Goal: Transaction & Acquisition: Obtain resource

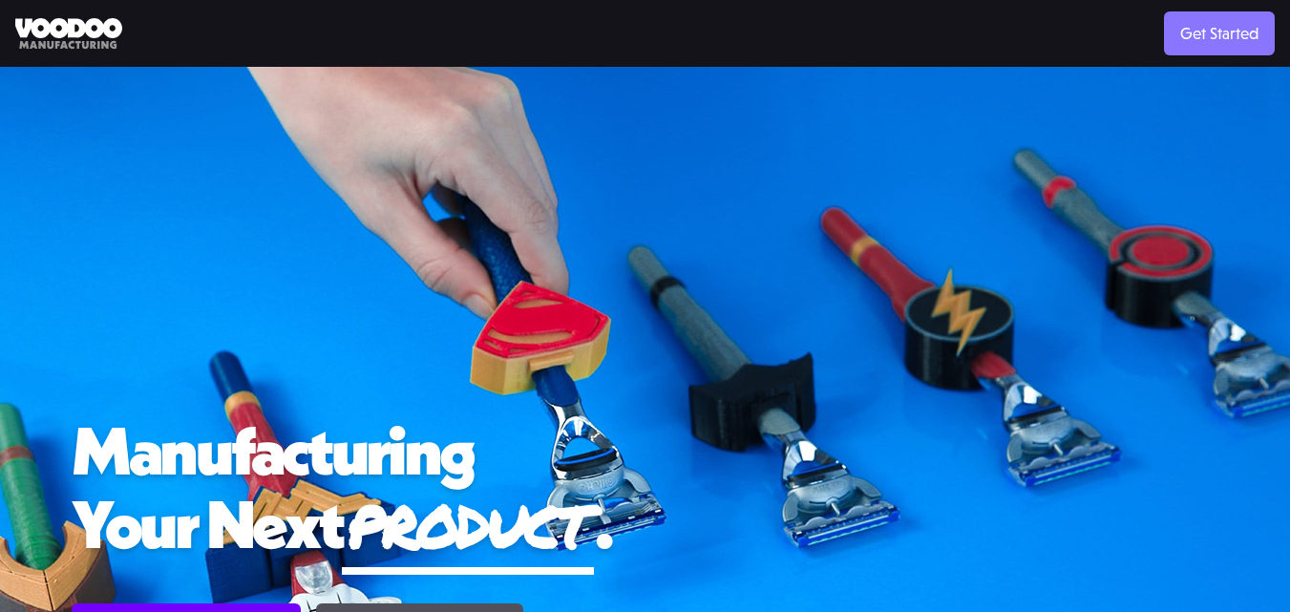
click at [1197, 43] on link "Get Started" at bounding box center [1219, 33] width 111 height 44
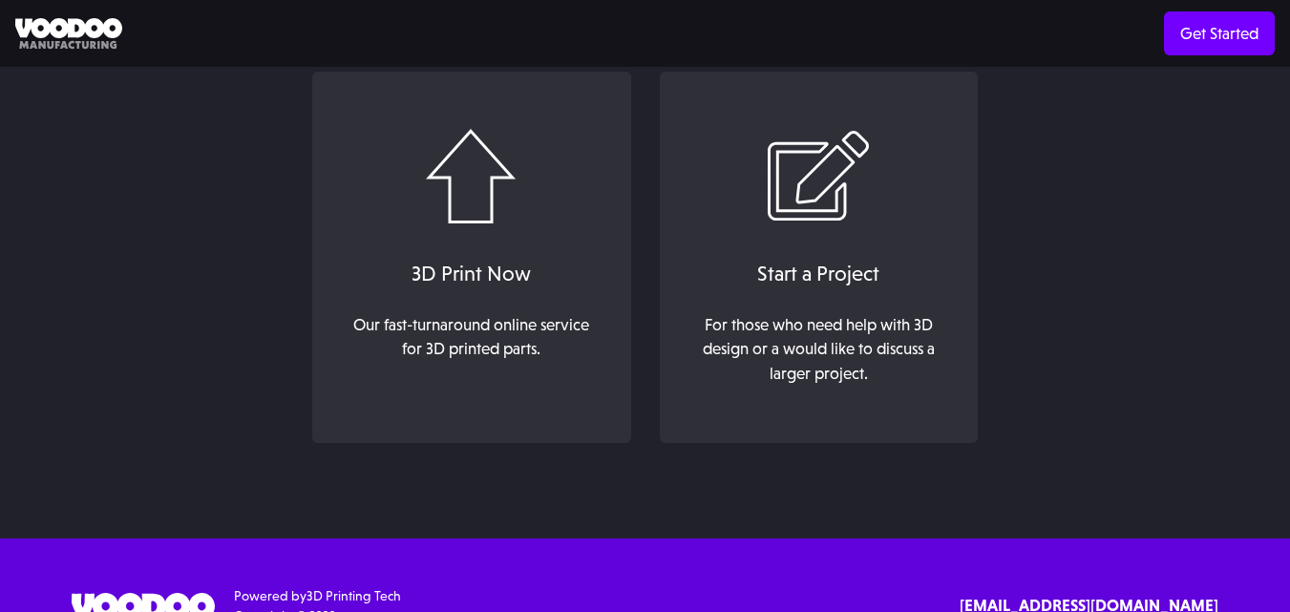
scroll to position [215, 0]
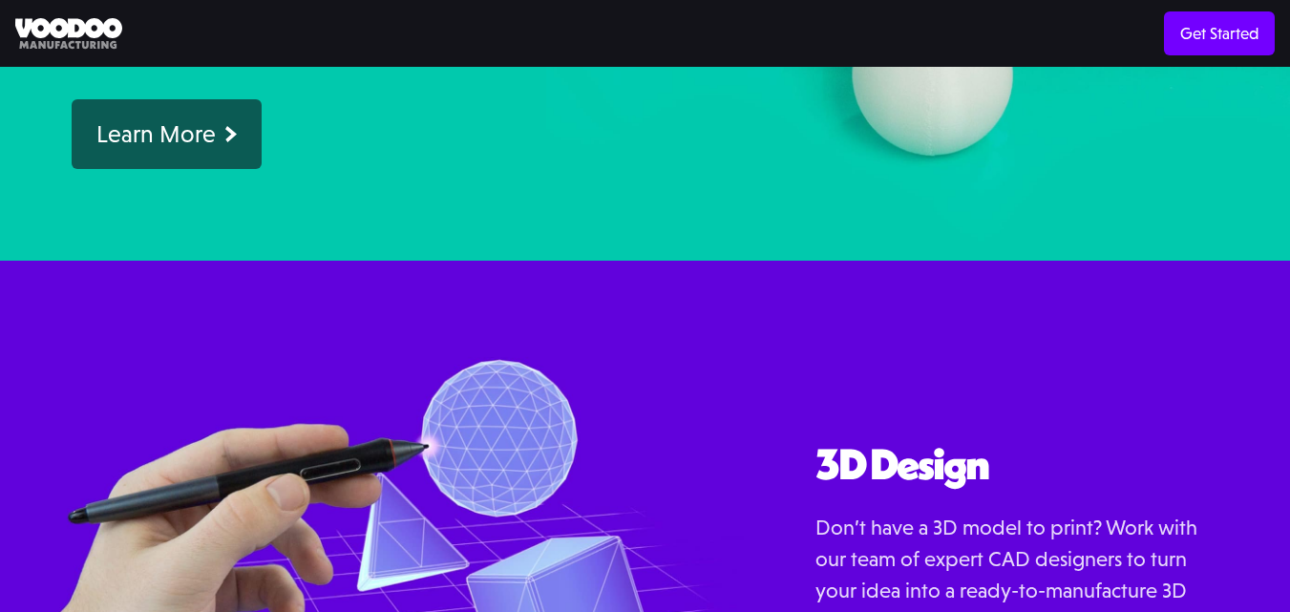
scroll to position [2153, 0]
